Goal: Register for event/course: Sign up to attend an event or enroll in a course

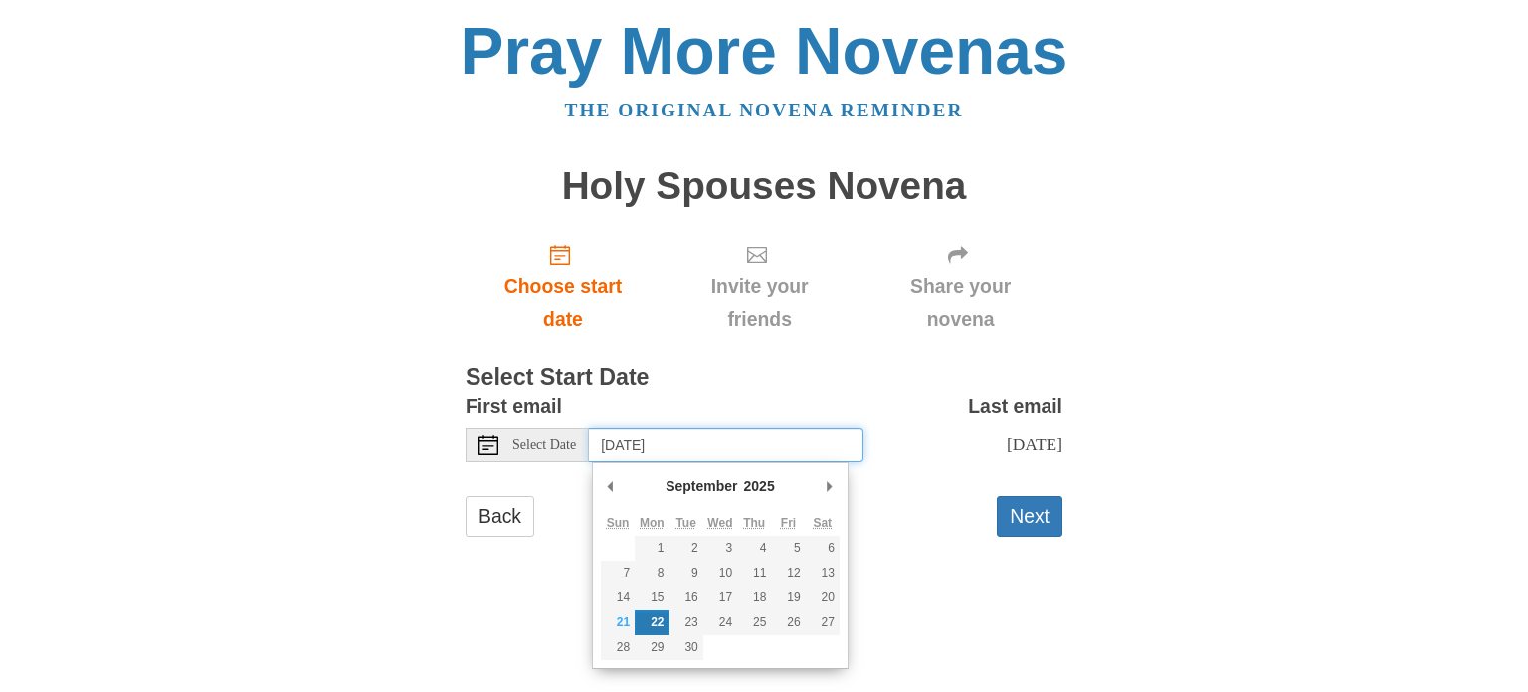
click at [772, 449] on input "[DATE]" at bounding box center [726, 445] width 275 height 34
type input "[DATE]"
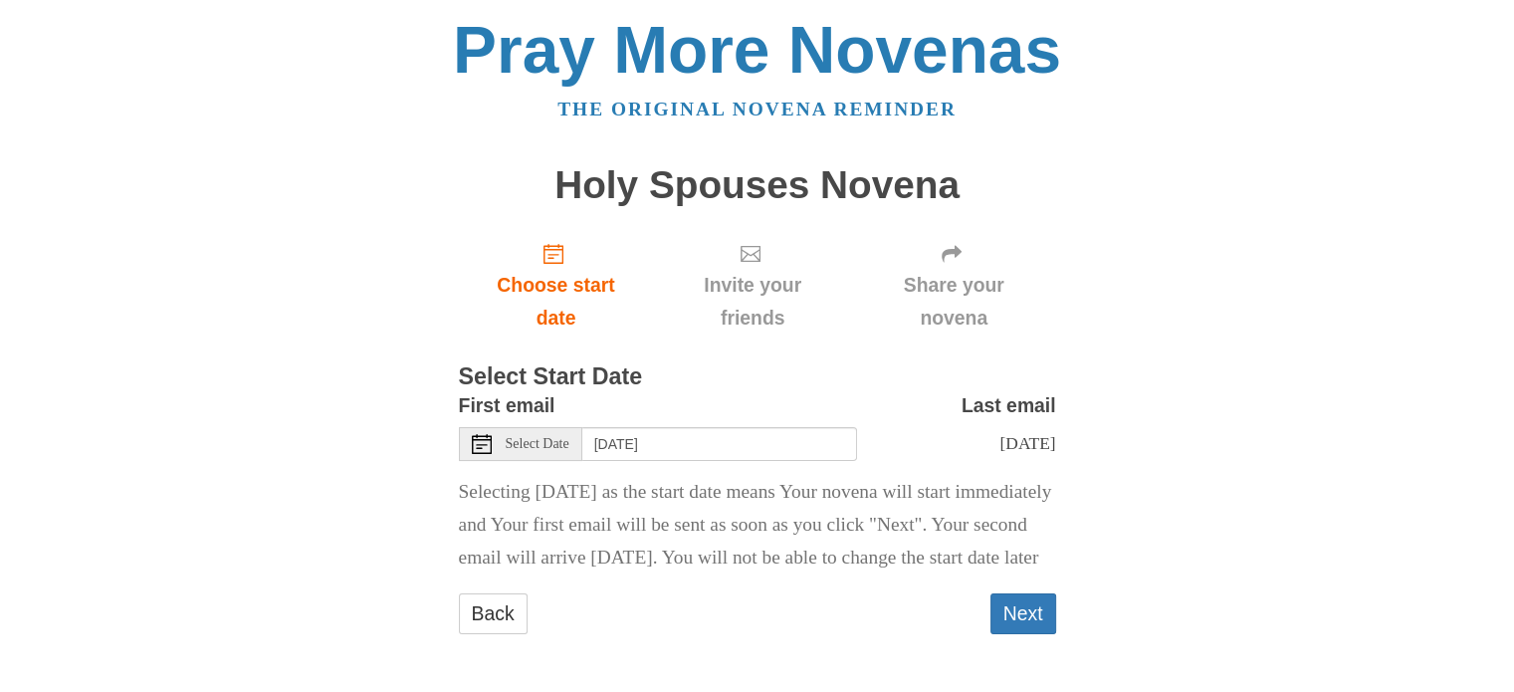
scroll to position [52, 0]
click at [1026, 613] on button "Next" at bounding box center [1023, 613] width 66 height 41
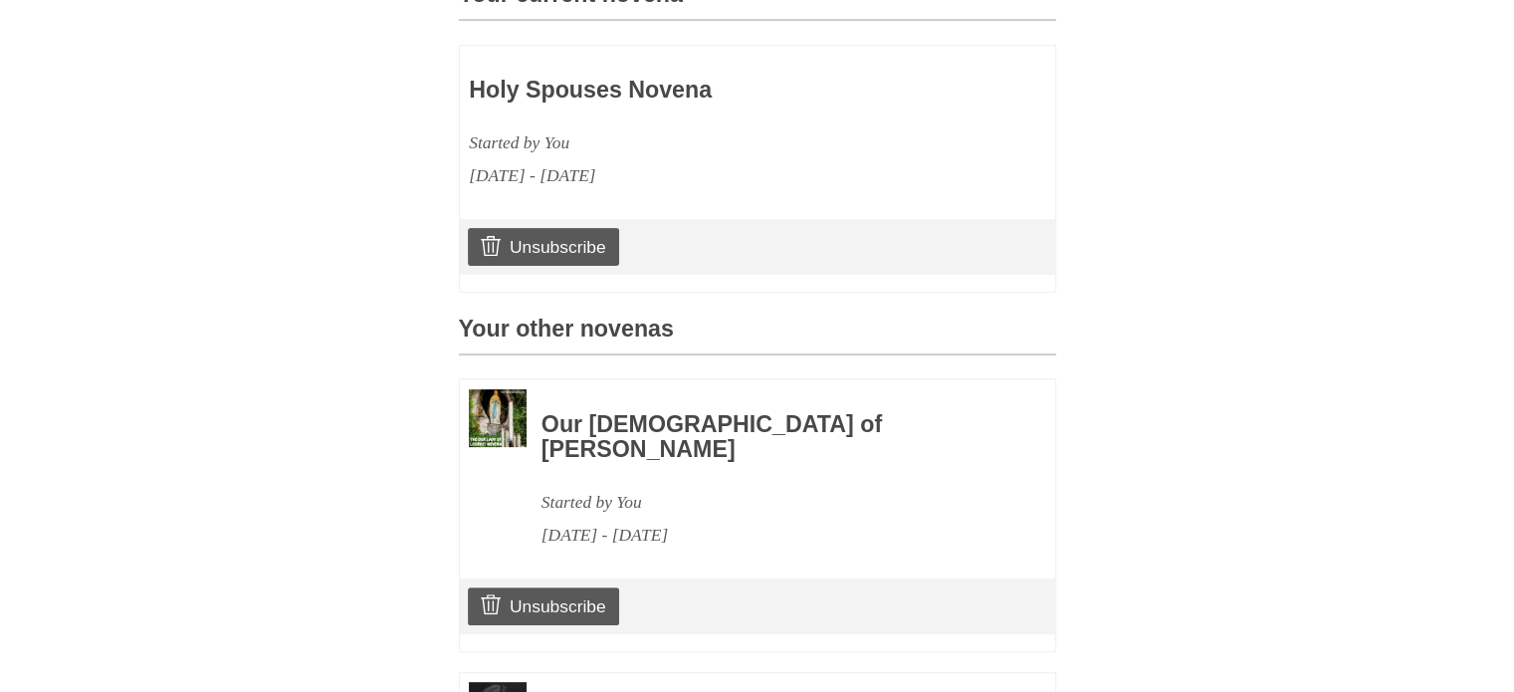
scroll to position [697, 0]
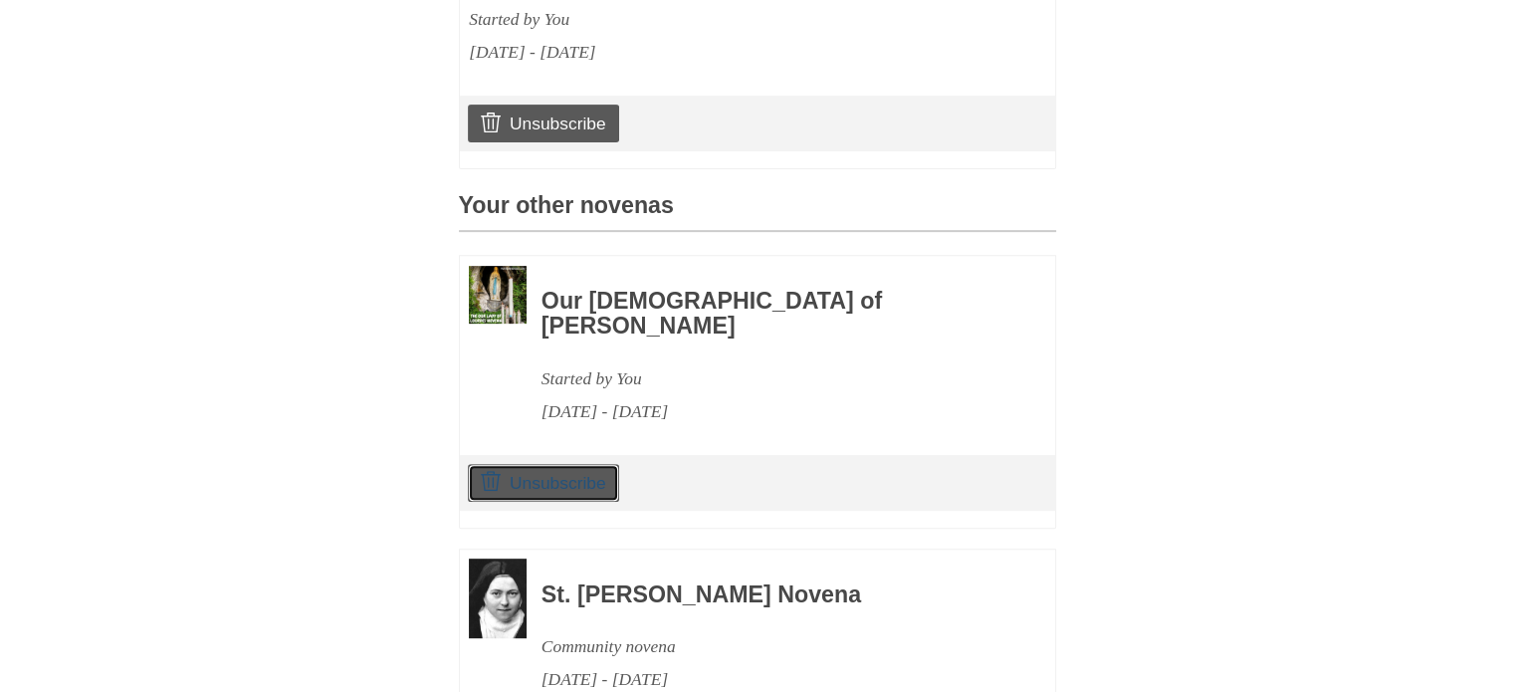
drag, startPoint x: 572, startPoint y: 491, endPoint x: 864, endPoint y: 99, distance: 488.6
click at [572, 491] on link "Unsubscribe" at bounding box center [543, 483] width 150 height 38
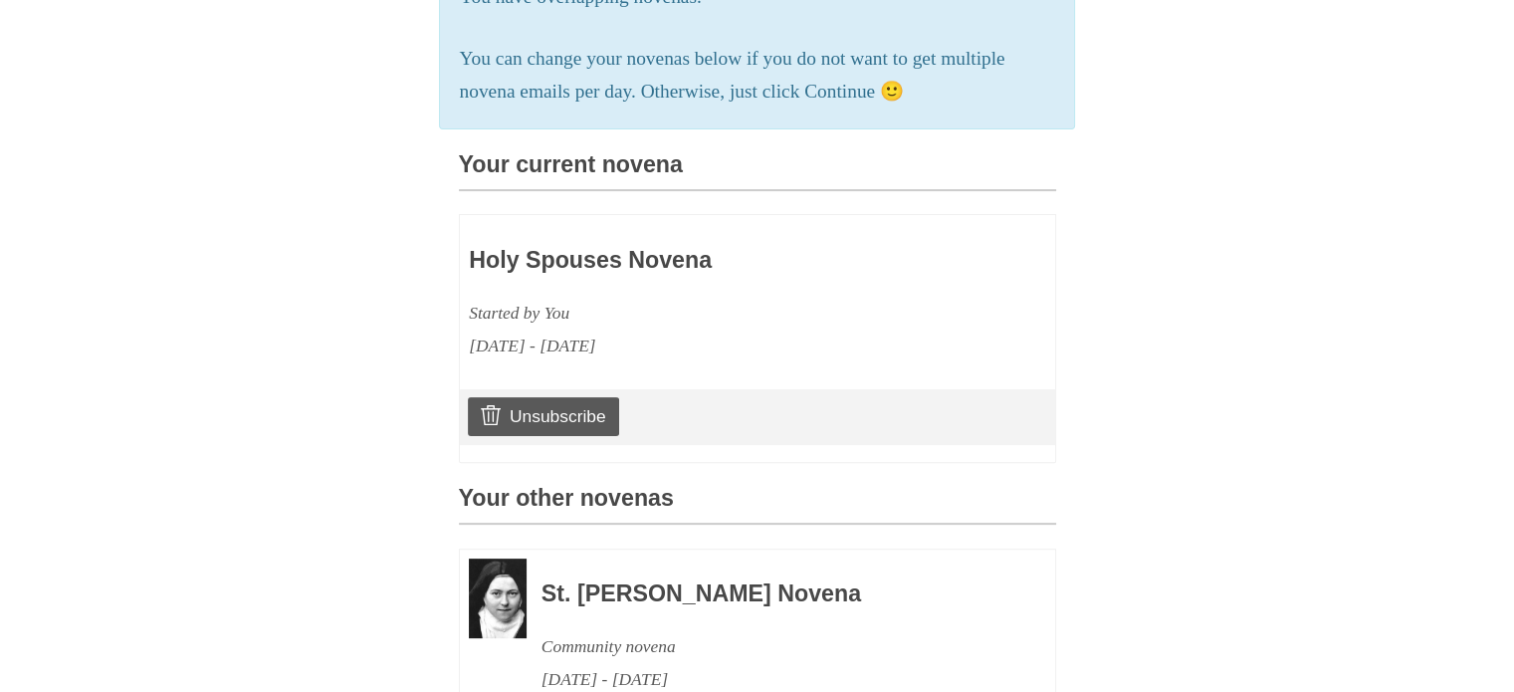
scroll to position [748, 0]
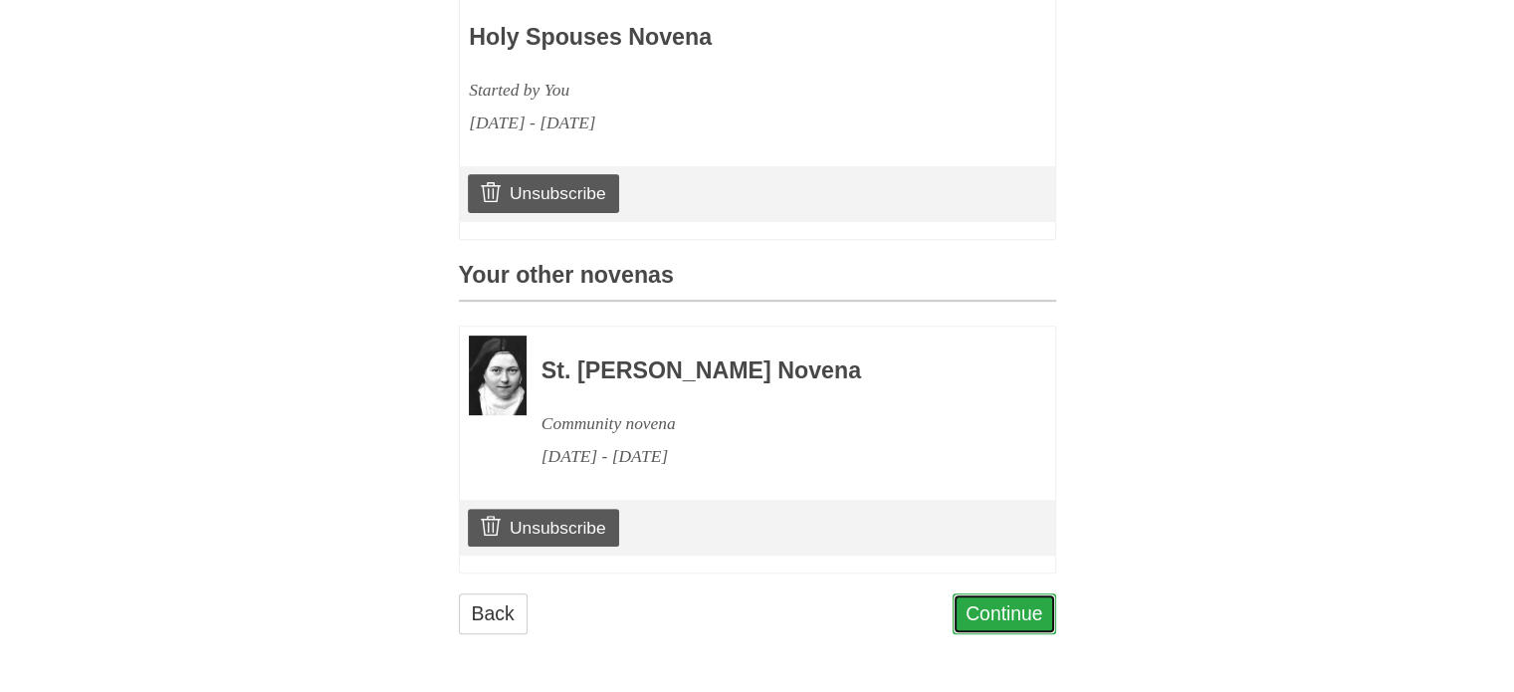
click at [1034, 600] on link "Continue" at bounding box center [1003, 613] width 103 height 41
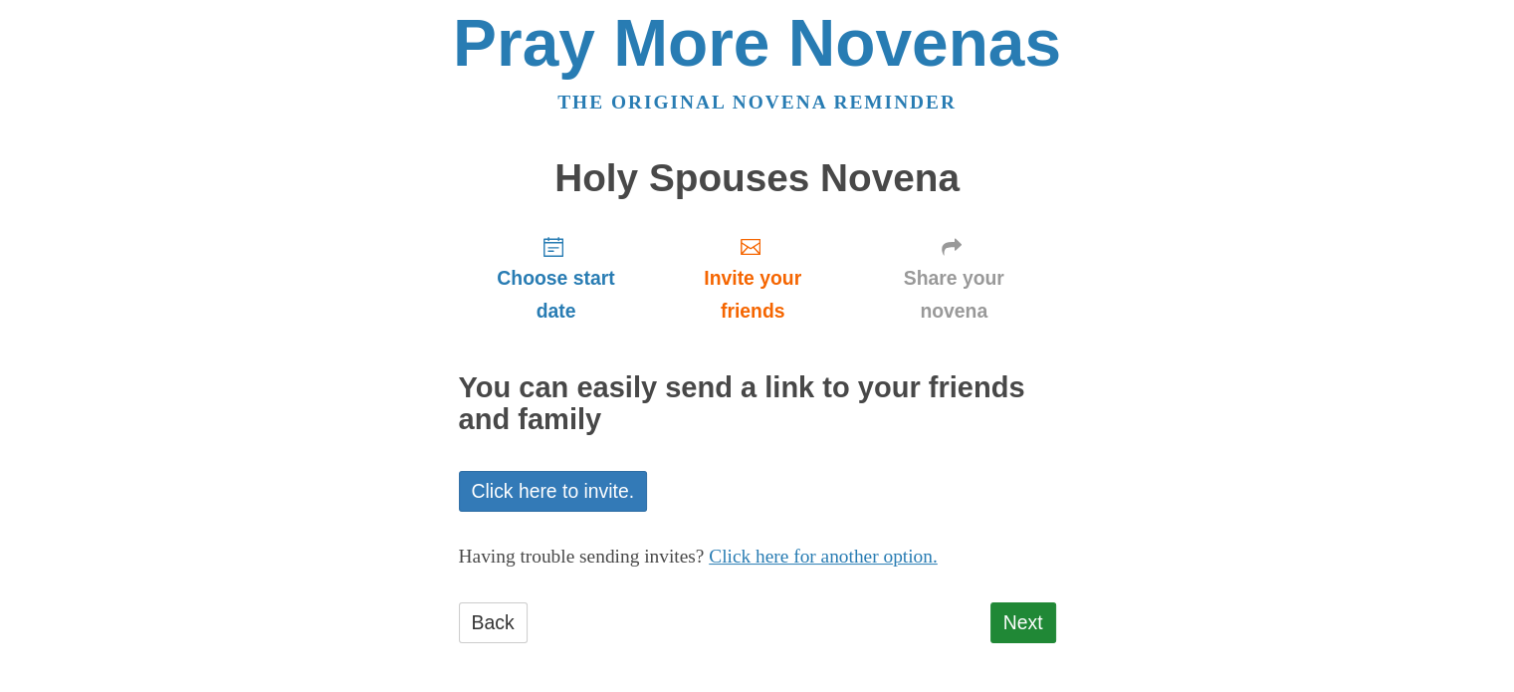
scroll to position [16, 0]
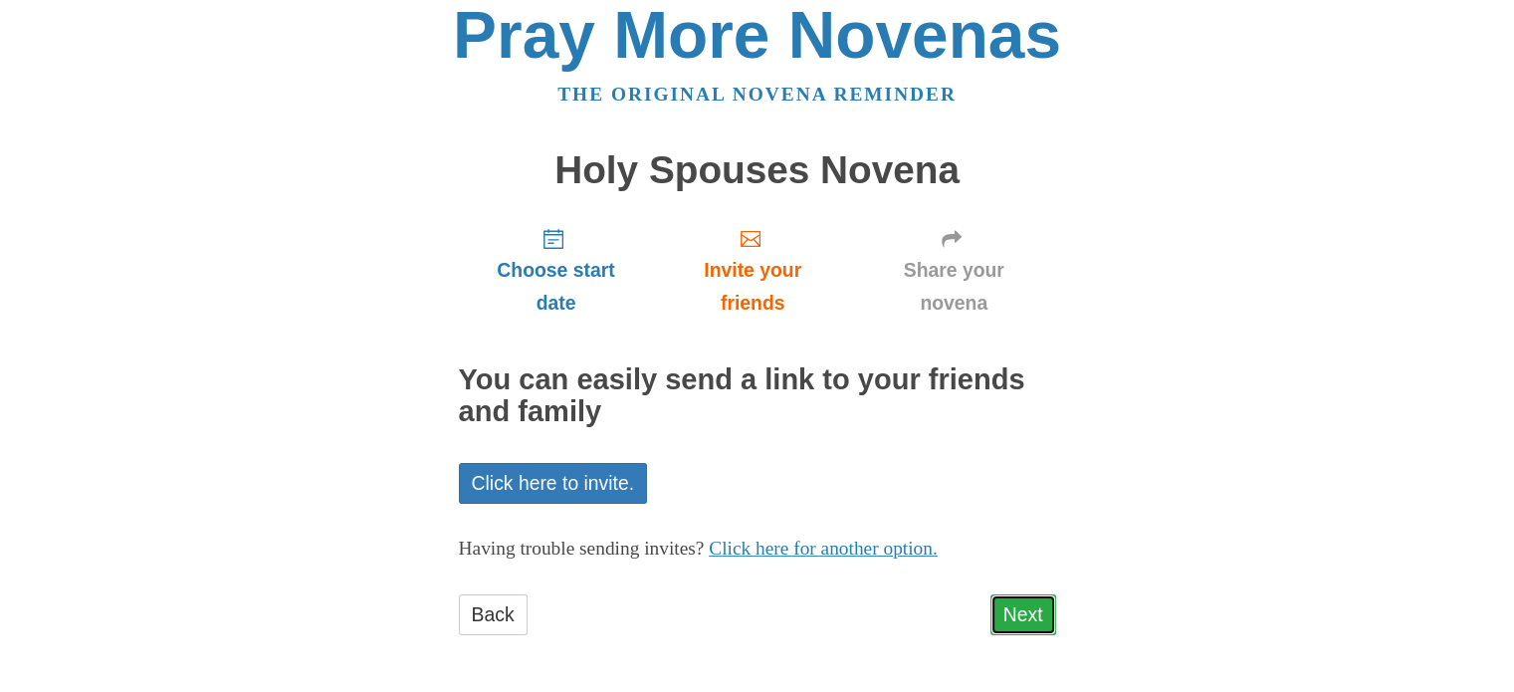
click at [1035, 603] on link "Next" at bounding box center [1023, 614] width 66 height 41
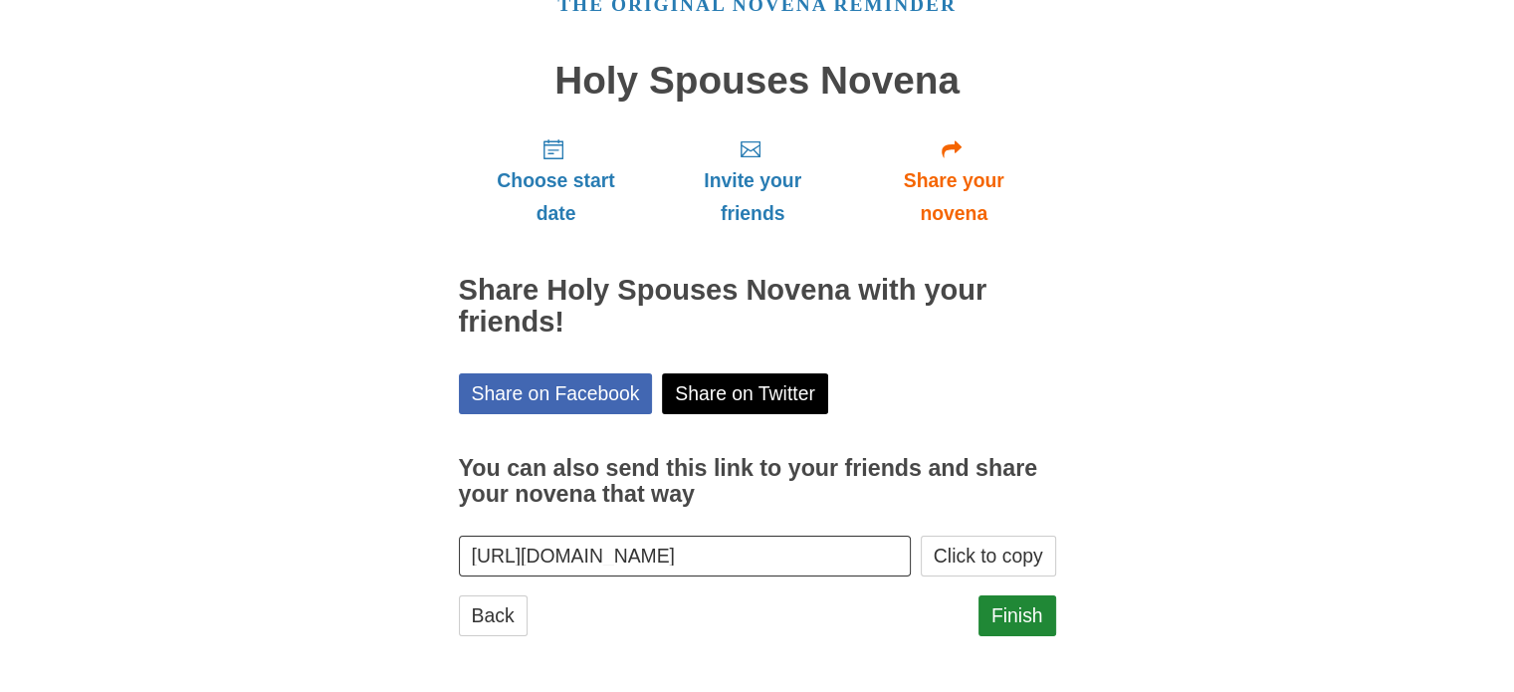
scroll to position [106, 0]
click at [1046, 622] on link "Finish" at bounding box center [1017, 614] width 78 height 41
